Goal: Information Seeking & Learning: Learn about a topic

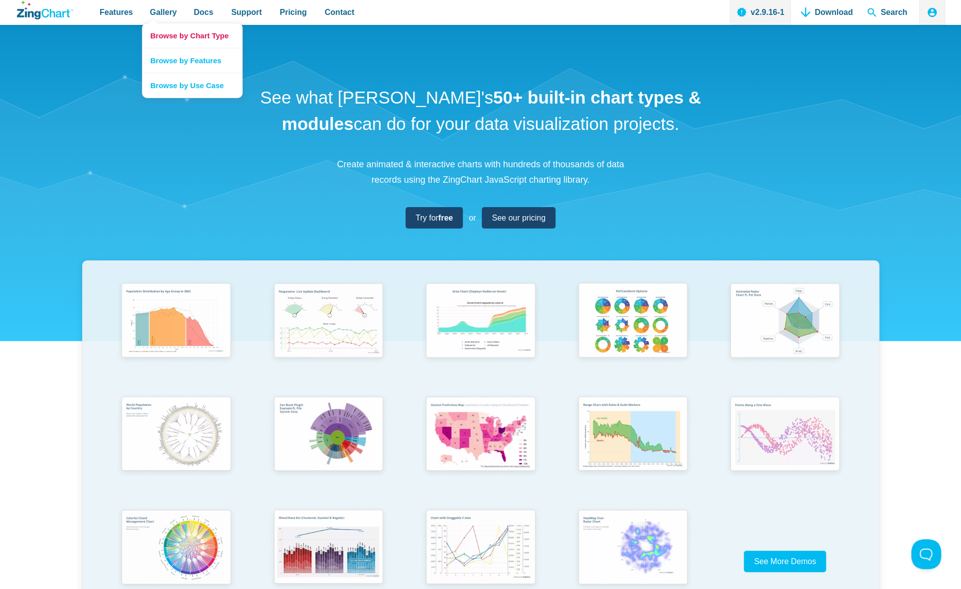
click at [158, 34] on link "Browse by Chart Type" at bounding box center [192, 35] width 100 height 24
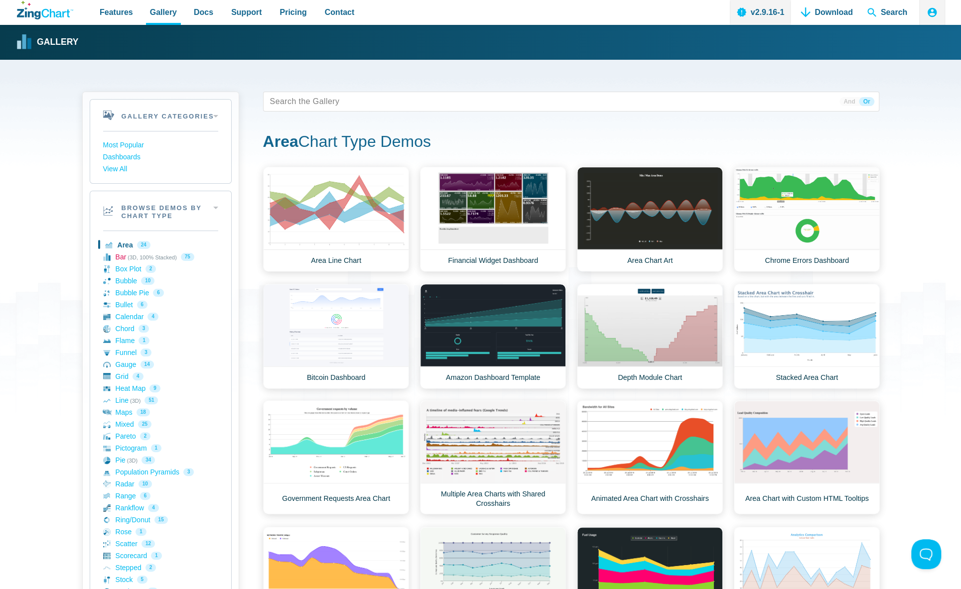
click at [118, 258] on link "Bar (3D, 100% Stacked) 75" at bounding box center [160, 257] width 115 height 12
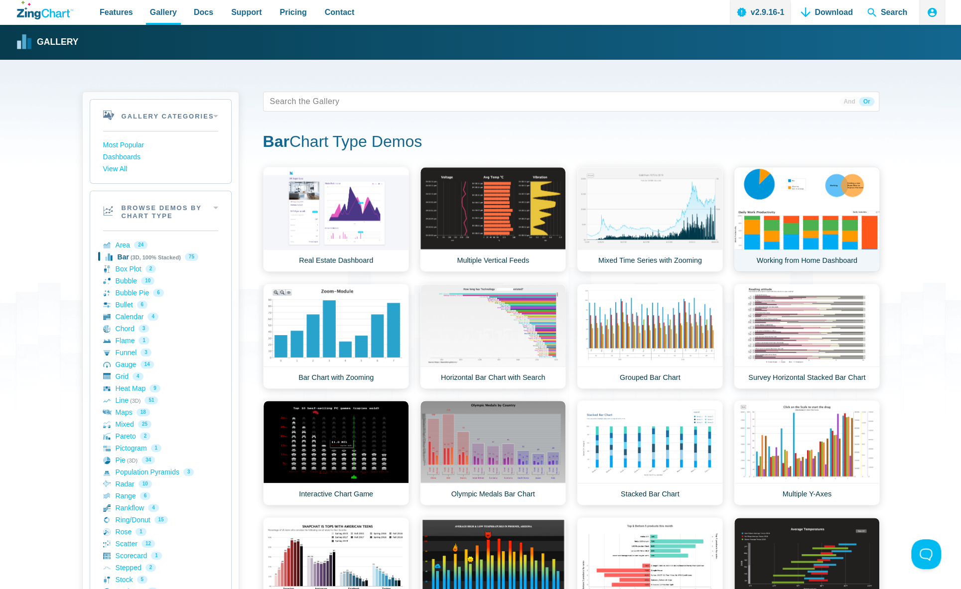
click at [804, 245] on link "Working from Home Dashboard" at bounding box center [807, 219] width 146 height 105
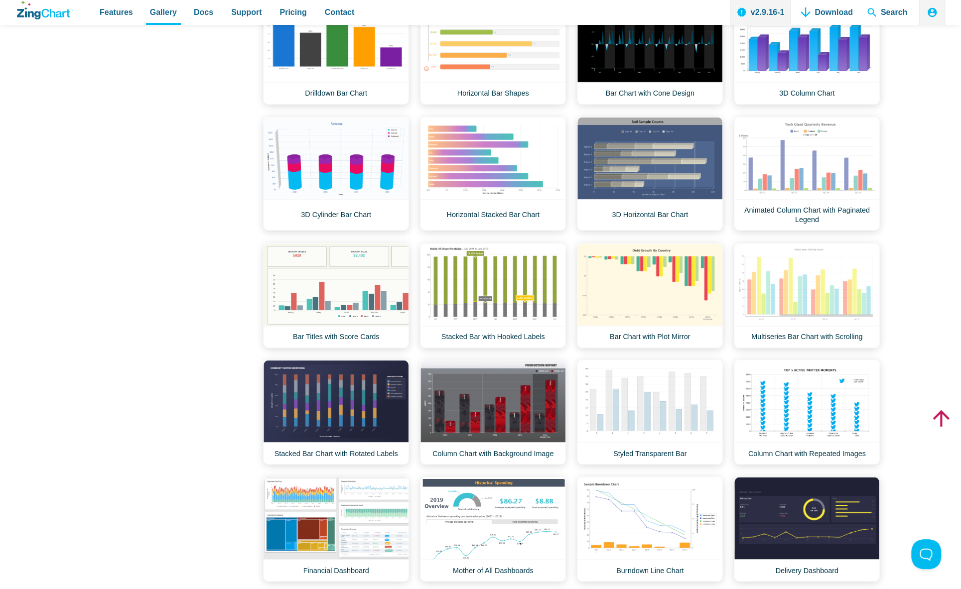
scroll to position [1146, 0]
